Goal: Communication & Community: Participate in discussion

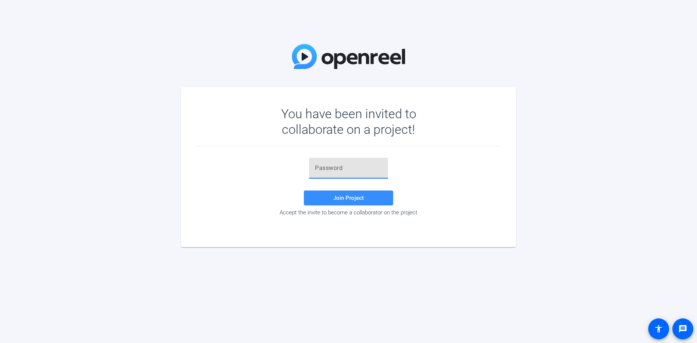
click at [350, 166] on input "text" at bounding box center [348, 167] width 67 height 9
paste input "oH]50A"
type input "oH]50A"
click at [344, 197] on span "Join Project" at bounding box center [348, 197] width 31 height 7
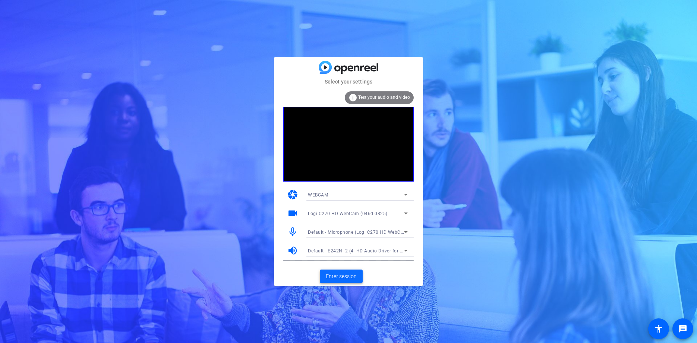
click at [342, 271] on span at bounding box center [341, 276] width 43 height 18
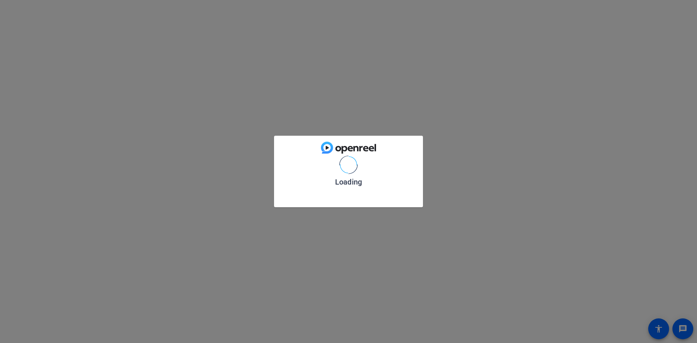
click at [342, 271] on div "Loading" at bounding box center [348, 171] width 697 height 343
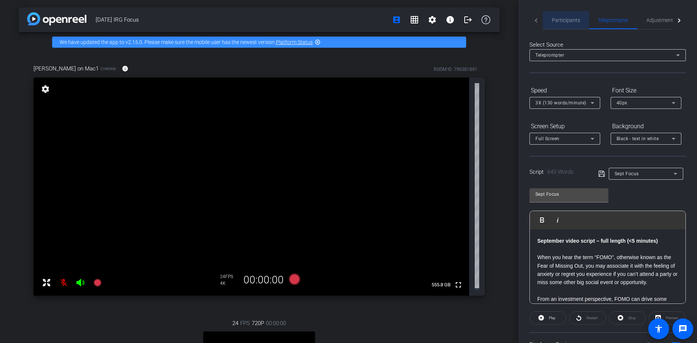
click at [550, 19] on div "Participants" at bounding box center [566, 20] width 46 height 18
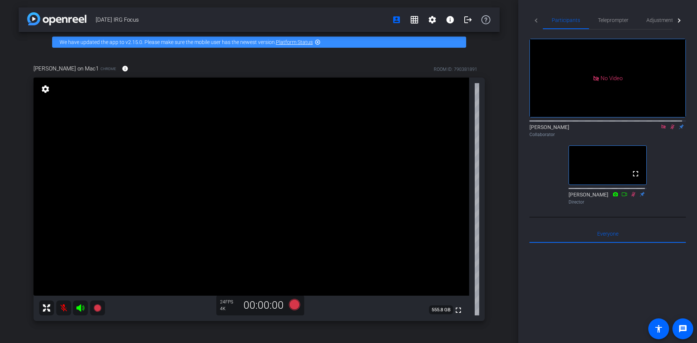
click at [669, 125] on icon at bounding box center [672, 126] width 6 height 5
click at [669, 124] on icon at bounding box center [672, 126] width 6 height 5
click at [669, 125] on icon at bounding box center [672, 126] width 6 height 5
click at [661, 124] on icon at bounding box center [663, 126] width 6 height 5
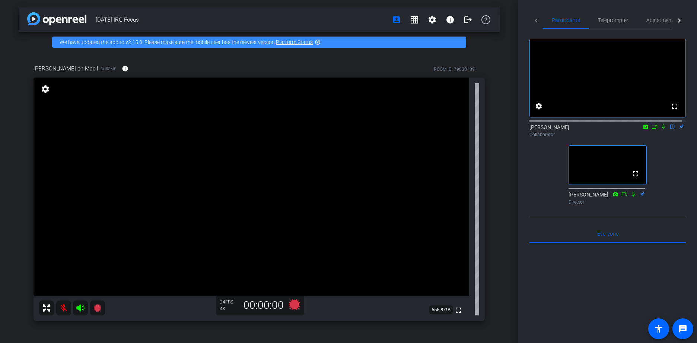
click at [660, 129] on icon at bounding box center [663, 126] width 6 height 5
click at [652, 128] on icon at bounding box center [654, 127] width 5 height 4
click at [670, 129] on icon at bounding box center [672, 126] width 6 height 5
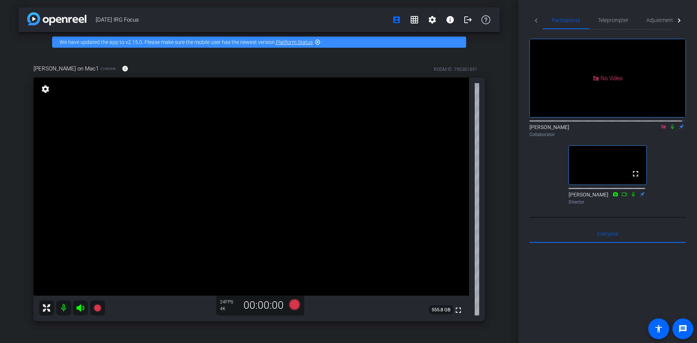
click at [669, 129] on icon at bounding box center [672, 126] width 6 height 5
click at [671, 129] on icon at bounding box center [673, 126] width 4 height 5
click at [669, 129] on icon at bounding box center [672, 126] width 6 height 5
click at [671, 129] on icon at bounding box center [673, 126] width 4 height 5
click at [670, 129] on icon at bounding box center [672, 126] width 6 height 5
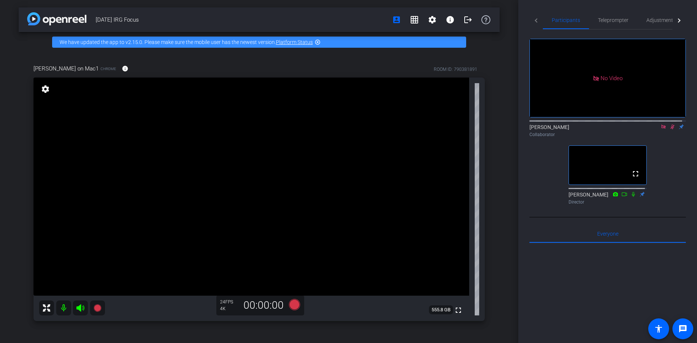
click at [669, 129] on icon at bounding box center [672, 126] width 6 height 5
click at [671, 129] on icon at bounding box center [672, 126] width 3 height 5
click at [669, 129] on icon at bounding box center [672, 126] width 6 height 5
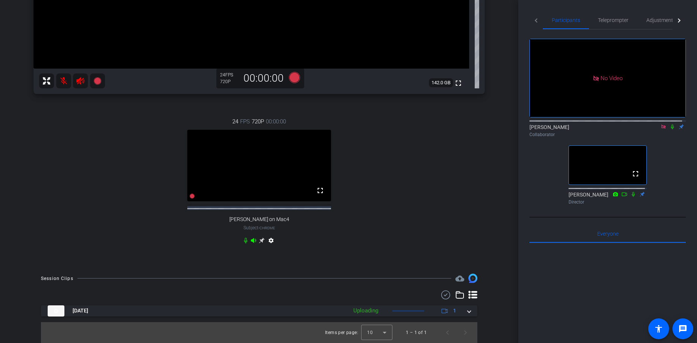
scroll to position [214, 0]
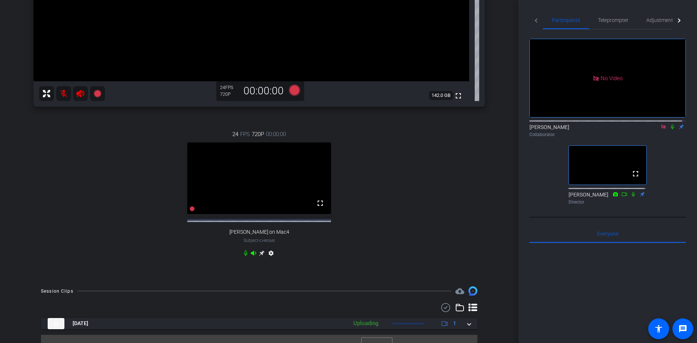
click at [290, 175] on video at bounding box center [259, 178] width 144 height 72
click at [299, 199] on video at bounding box center [259, 178] width 144 height 72
click at [284, 163] on video at bounding box center [259, 178] width 144 height 72
drag, startPoint x: 284, startPoint y: 163, endPoint x: 255, endPoint y: 184, distance: 36.6
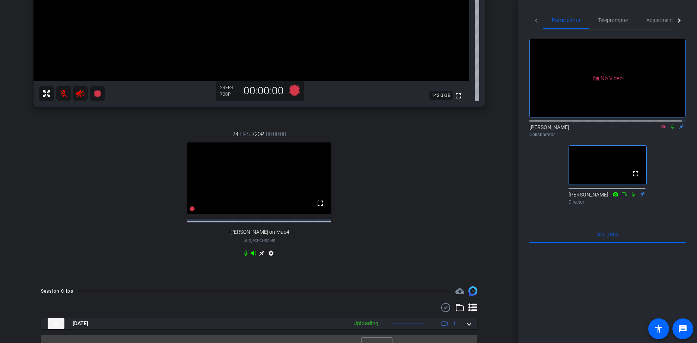
click at [255, 184] on video at bounding box center [259, 178] width 144 height 72
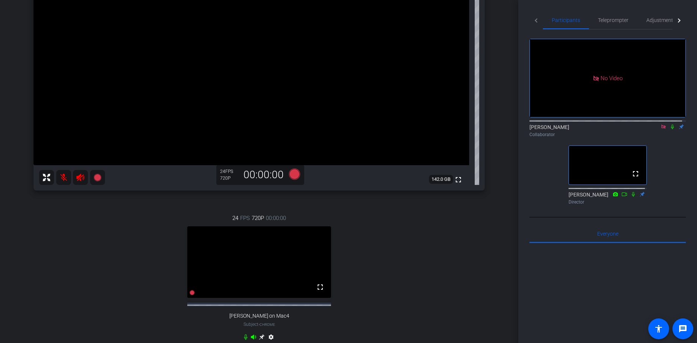
click at [670, 129] on icon at bounding box center [672, 126] width 6 height 5
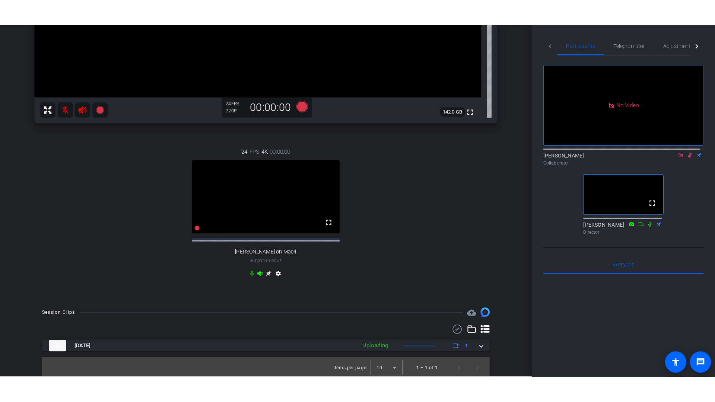
scroll to position [233, 0]
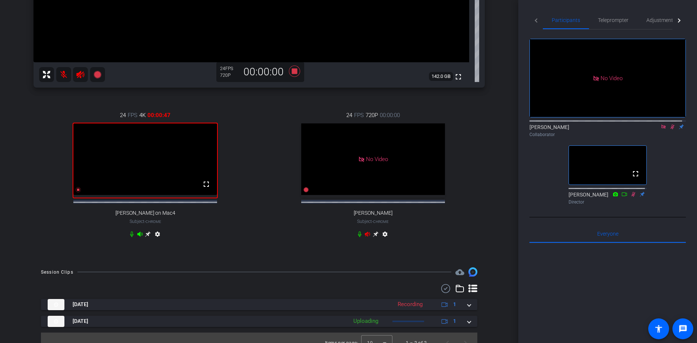
click at [164, 152] on video at bounding box center [145, 159] width 144 height 72
click at [207, 188] on mat-icon "fullscreen" at bounding box center [206, 183] width 9 height 9
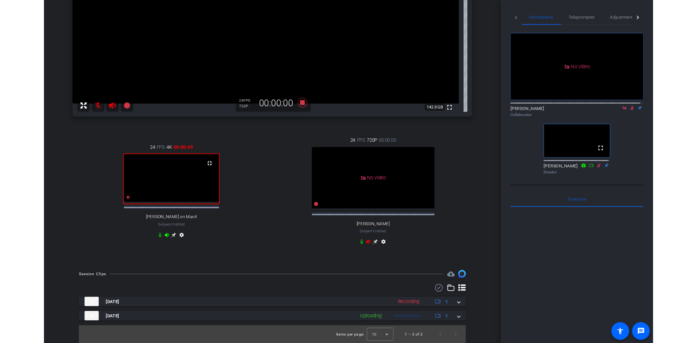
scroll to position [200, 0]
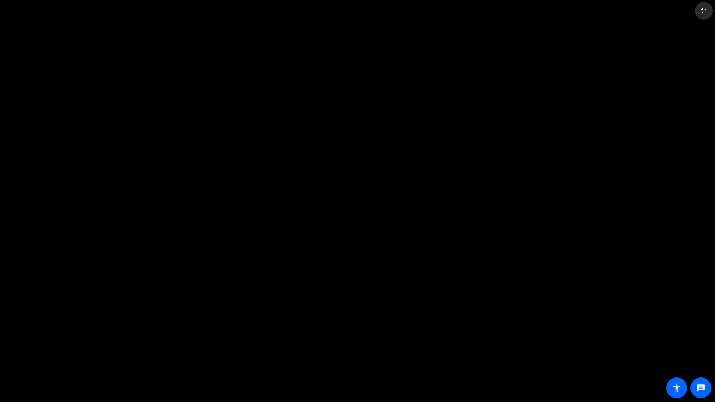
click at [697, 9] on mat-icon "fullscreen_exit" at bounding box center [703, 10] width 9 height 9
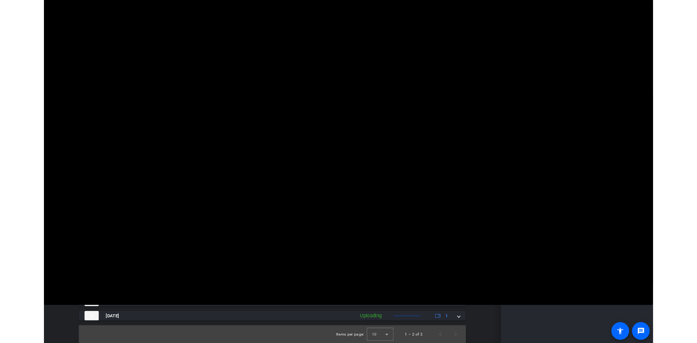
scroll to position [202, 0]
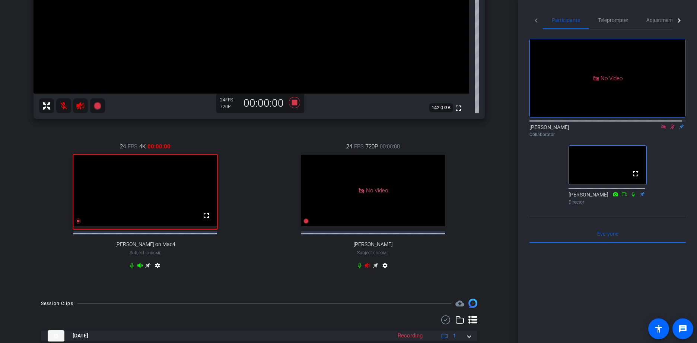
click at [669, 129] on icon at bounding box center [672, 126] width 6 height 5
click at [203, 220] on mat-icon "fullscreen" at bounding box center [206, 215] width 9 height 9
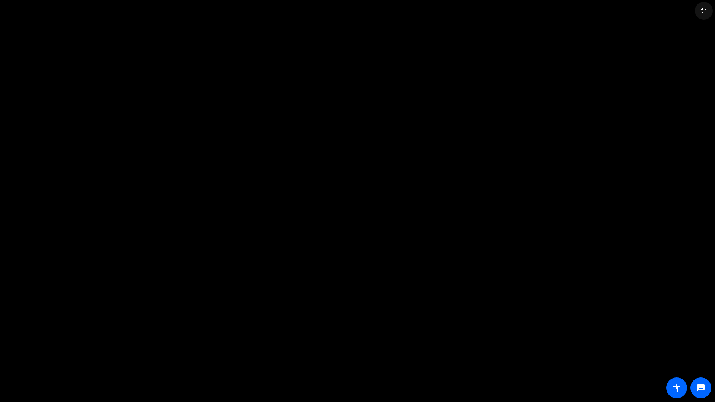
click at [697, 11] on mat-icon "fullscreen_exit" at bounding box center [703, 10] width 9 height 9
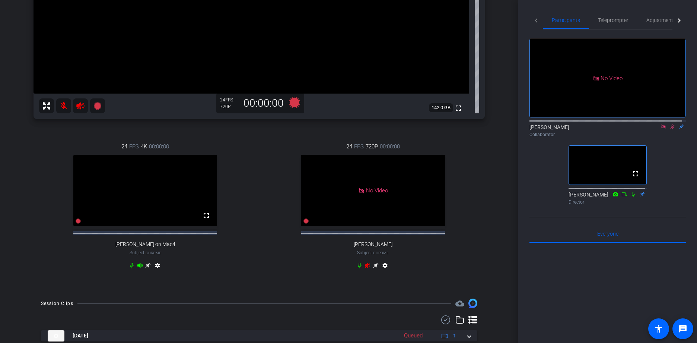
click at [669, 129] on icon at bounding box center [672, 126] width 6 height 5
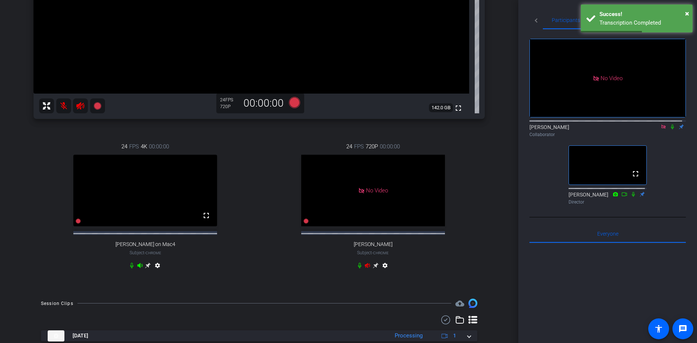
click at [669, 129] on icon at bounding box center [672, 126] width 6 height 5
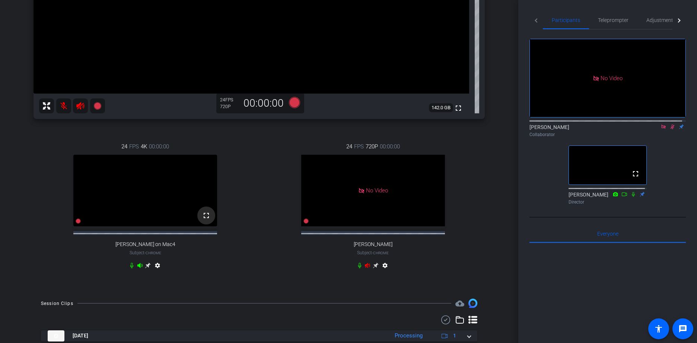
click at [207, 220] on mat-icon "fullscreen" at bounding box center [206, 215] width 9 height 9
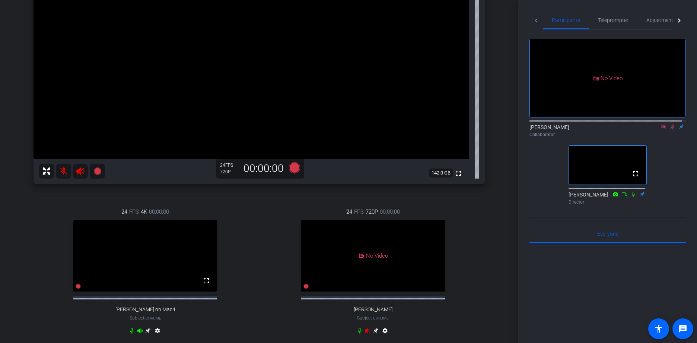
scroll to position [109, 0]
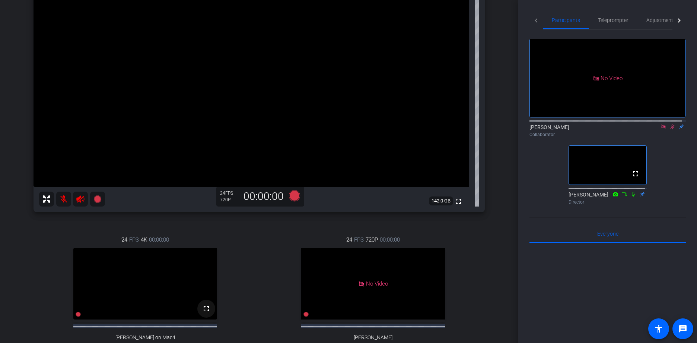
click at [205, 313] on mat-icon "fullscreen" at bounding box center [206, 308] width 9 height 9
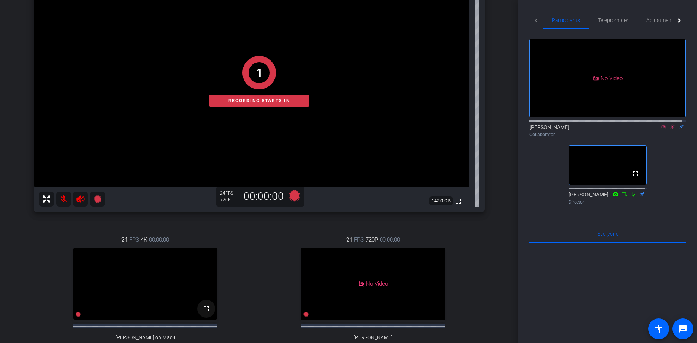
click at [204, 313] on mat-icon "fullscreen" at bounding box center [206, 308] width 9 height 9
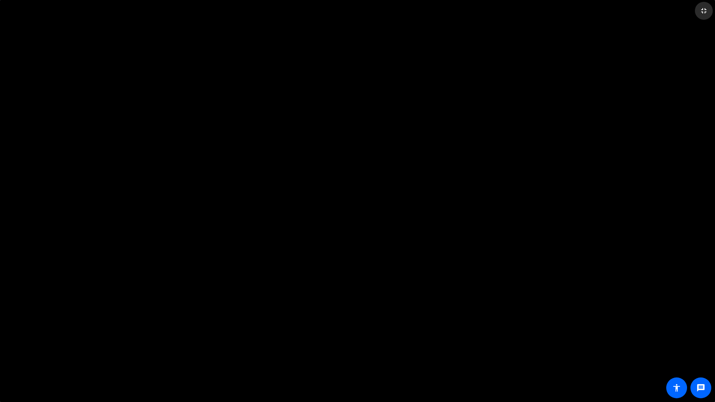
click at [697, 7] on span at bounding box center [704, 11] width 18 height 18
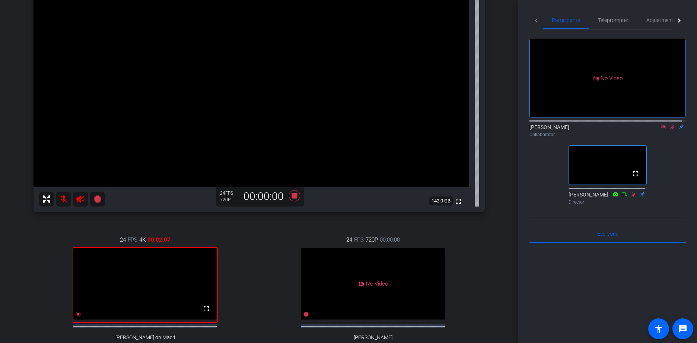
click at [670, 123] on div at bounding box center [607, 120] width 156 height 6
click at [669, 129] on icon at bounding box center [672, 126] width 6 height 5
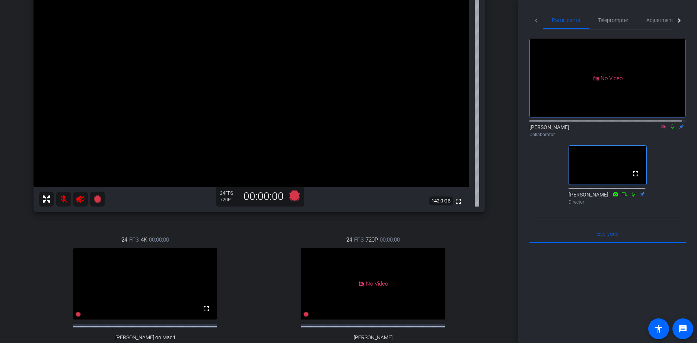
click at [669, 129] on icon at bounding box center [672, 126] width 6 height 5
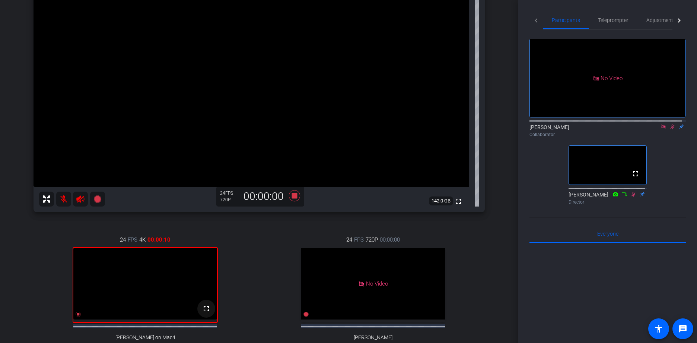
click at [204, 313] on mat-icon "fullscreen" at bounding box center [206, 308] width 9 height 9
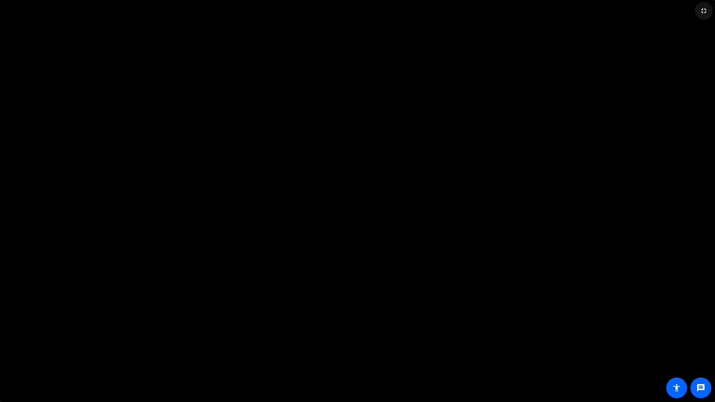
click at [697, 11] on mat-icon "fullscreen_exit" at bounding box center [703, 10] width 9 height 9
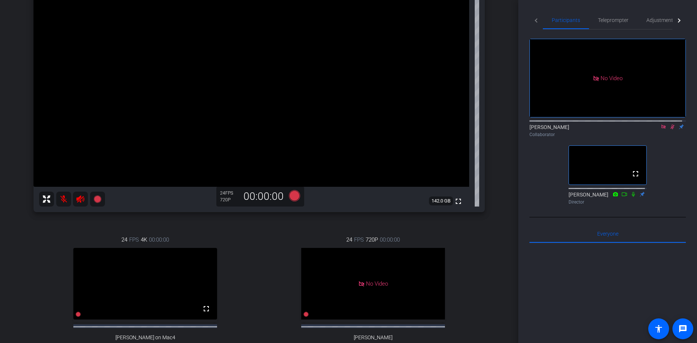
click at [669, 129] on icon at bounding box center [672, 126] width 6 height 5
click at [77, 198] on icon at bounding box center [80, 198] width 8 height 7
click at [669, 129] on icon at bounding box center [672, 126] width 6 height 5
click at [671, 129] on icon at bounding box center [672, 126] width 3 height 5
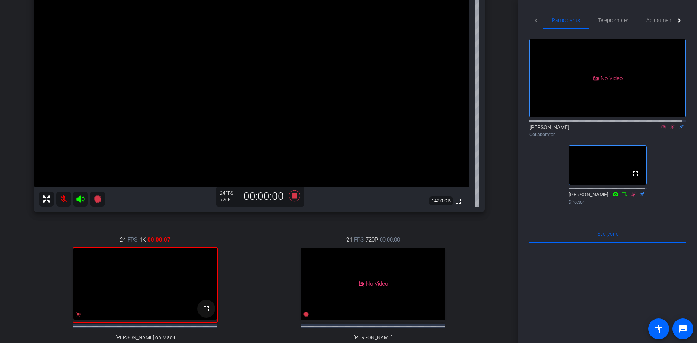
click at [203, 313] on mat-icon "fullscreen" at bounding box center [206, 308] width 9 height 9
click at [206, 313] on mat-icon "fullscreen" at bounding box center [206, 308] width 9 height 9
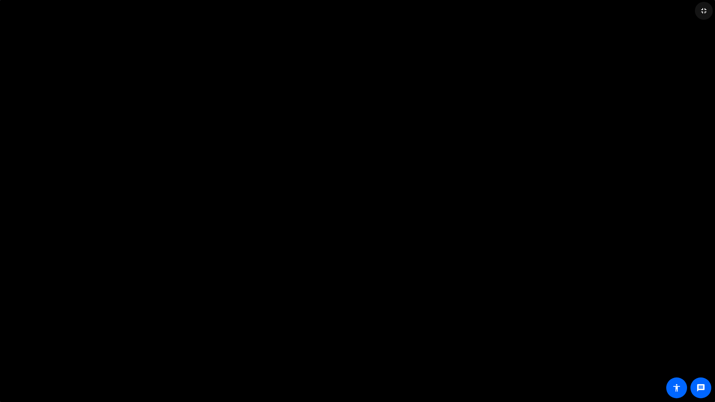
click at [697, 6] on mat-icon "fullscreen_exit" at bounding box center [703, 10] width 9 height 9
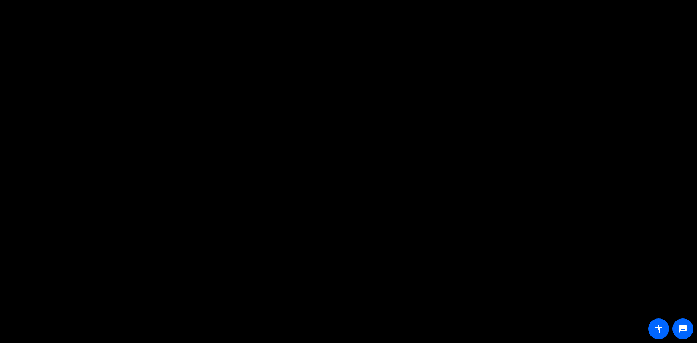
scroll to position [152, 0]
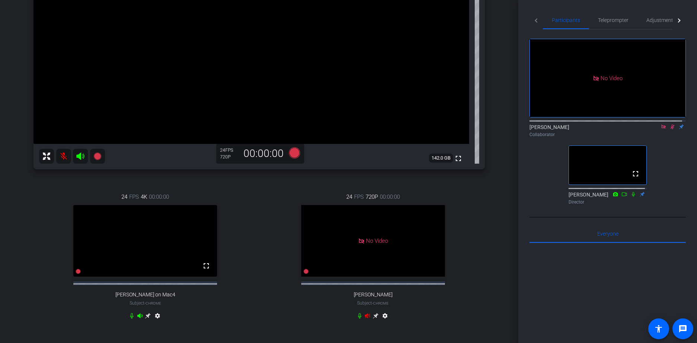
click at [669, 129] on icon at bounding box center [672, 126] width 6 height 5
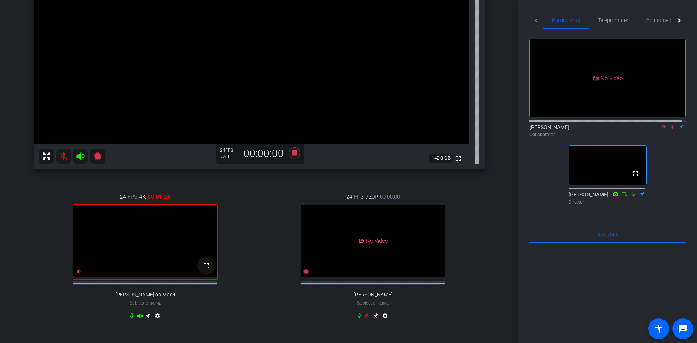
click at [202, 270] on mat-icon "fullscreen" at bounding box center [206, 265] width 9 height 9
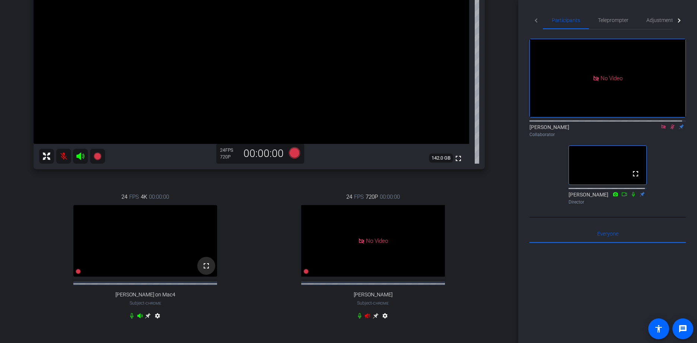
click at [203, 270] on mat-icon "fullscreen" at bounding box center [206, 265] width 9 height 9
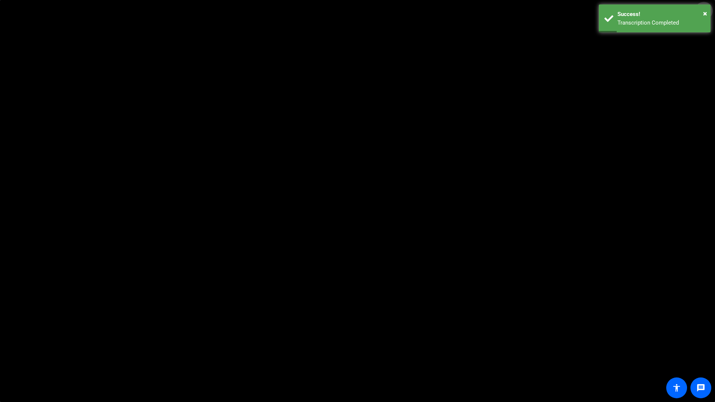
click at [697, 9] on mat-icon "fullscreen_exit" at bounding box center [703, 10] width 9 height 9
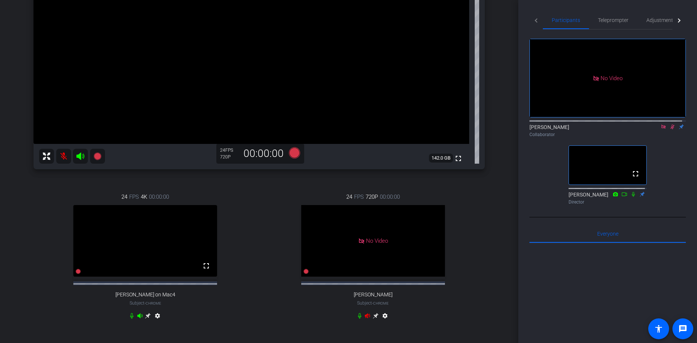
click at [669, 129] on icon at bounding box center [672, 126] width 6 height 5
click at [668, 130] on mat-icon at bounding box center [672, 126] width 9 height 7
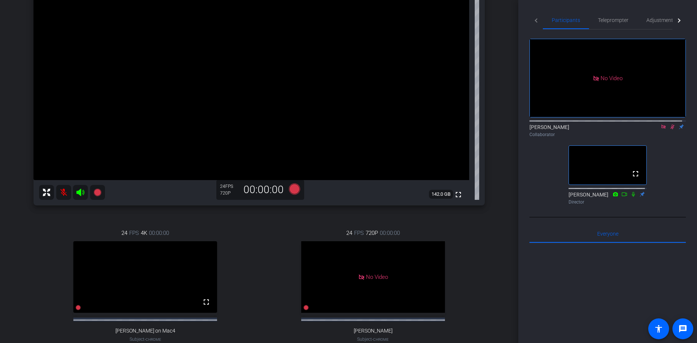
scroll to position [115, 0]
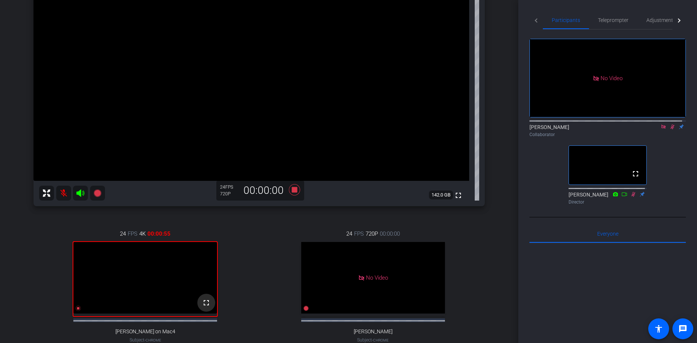
click at [205, 307] on mat-icon "fullscreen" at bounding box center [206, 302] width 9 height 9
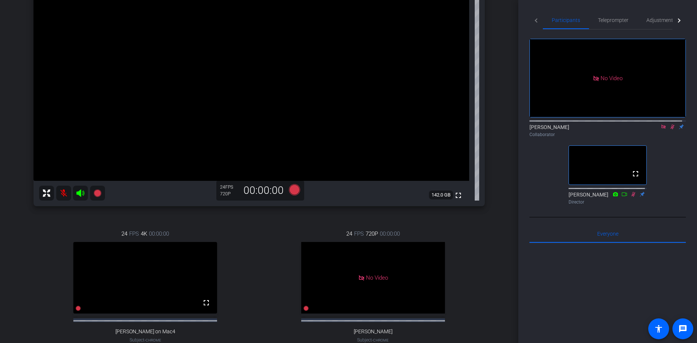
click at [669, 129] on icon at bounding box center [672, 126] width 6 height 5
click at [671, 129] on icon at bounding box center [673, 126] width 4 height 5
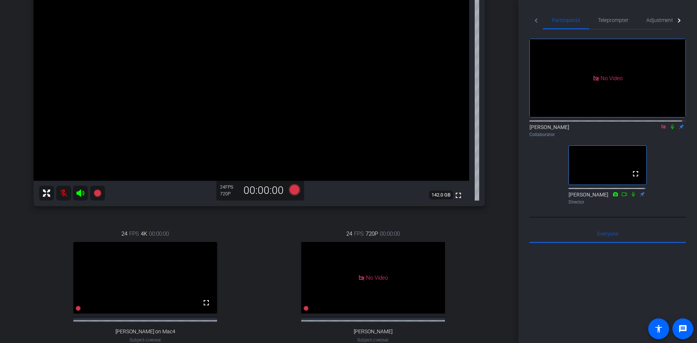
click at [671, 129] on icon at bounding box center [672, 126] width 3 height 5
click at [671, 129] on icon at bounding box center [673, 126] width 4 height 5
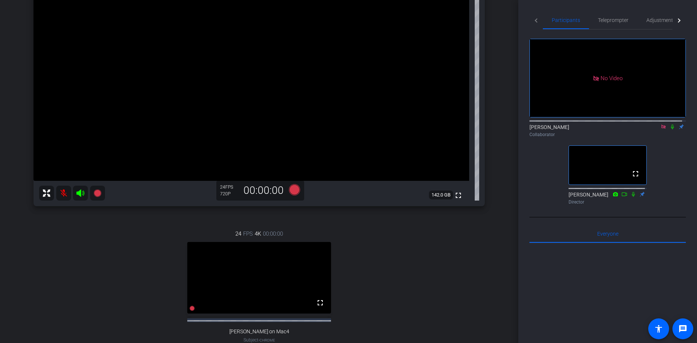
click at [671, 129] on icon at bounding box center [672, 126] width 3 height 5
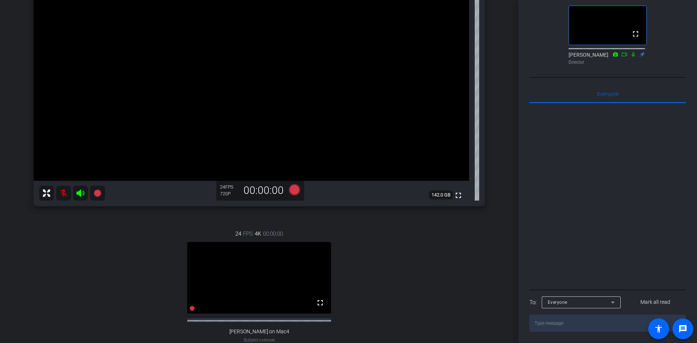
click at [578, 325] on textarea at bounding box center [607, 322] width 156 height 17
type textarea "I need to drop! Thanks!"
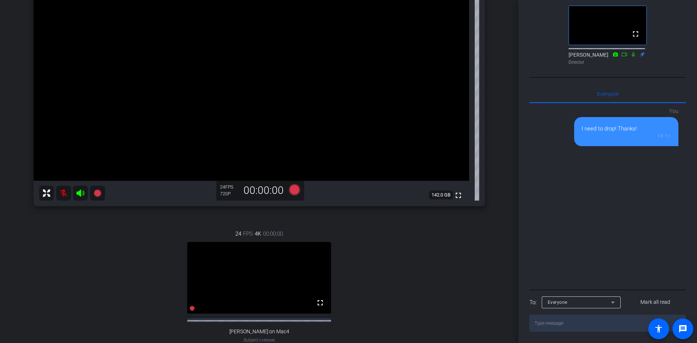
scroll to position [0, 0]
